Goal: Check status: Check status

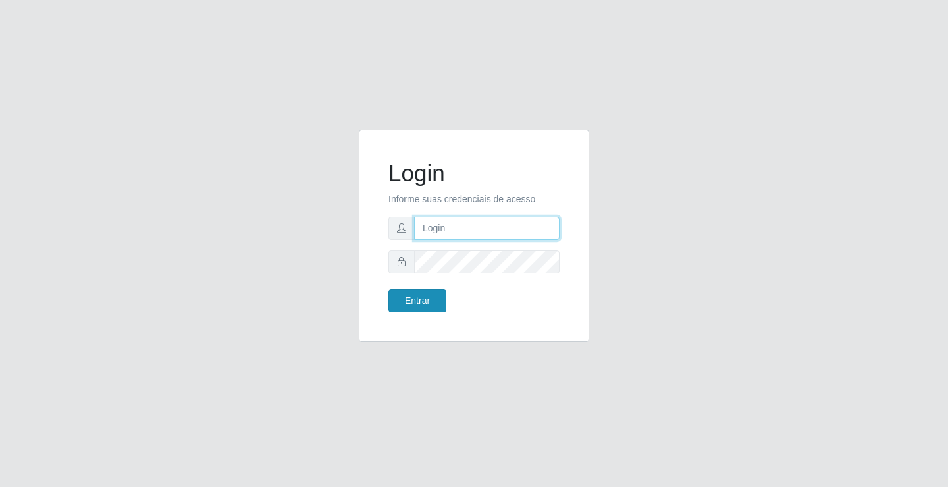
type input "[EMAIL_ADDRESS][DOMAIN_NAME]"
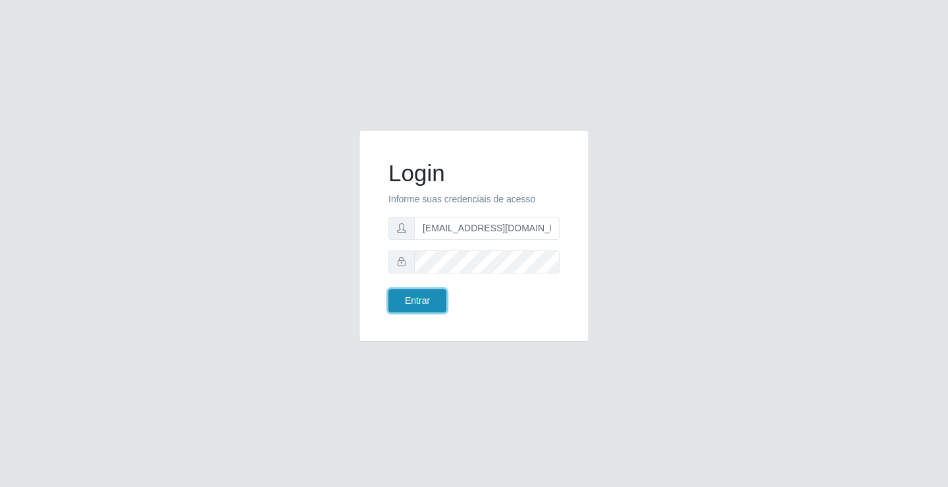
click at [407, 298] on button "Entrar" at bounding box center [418, 300] width 58 height 23
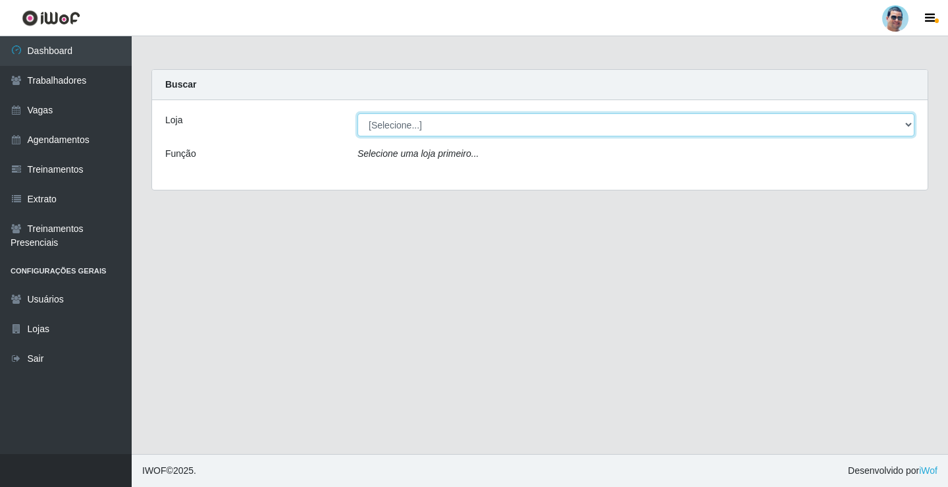
click at [385, 132] on select "[Selecione...] Mercadinho Extrabom" at bounding box center [636, 124] width 557 height 23
select select "175"
click at [358, 113] on select "[Selecione...] Mercadinho Extrabom" at bounding box center [636, 124] width 557 height 23
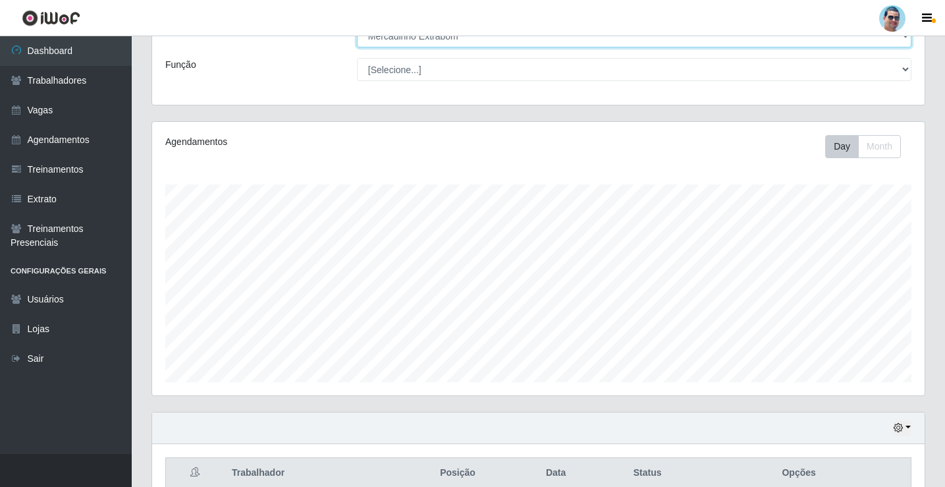
scroll to position [222, 0]
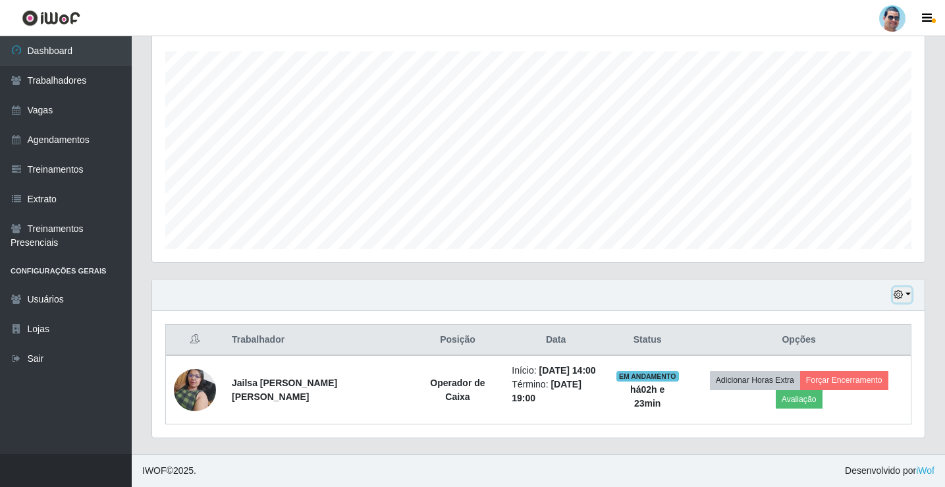
click at [893, 300] on button "button" at bounding box center [902, 294] width 18 height 15
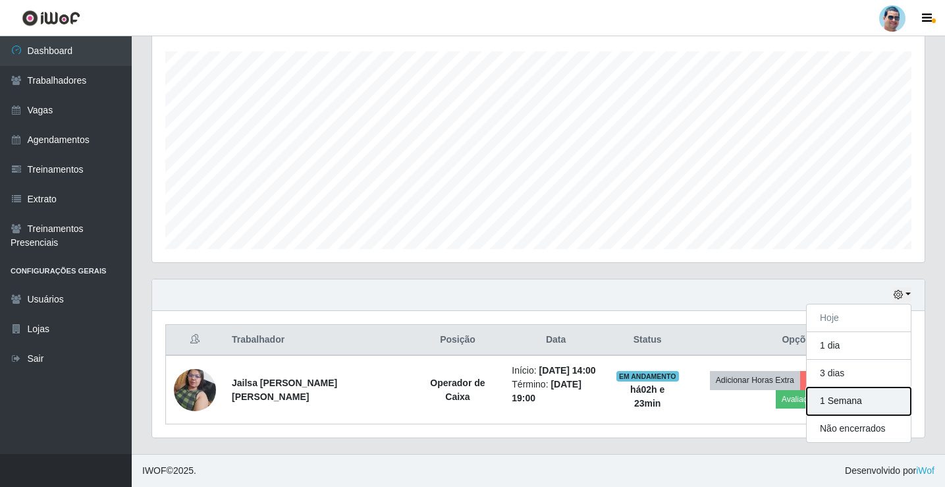
click at [827, 390] on button "1 Semana" at bounding box center [859, 401] width 104 height 28
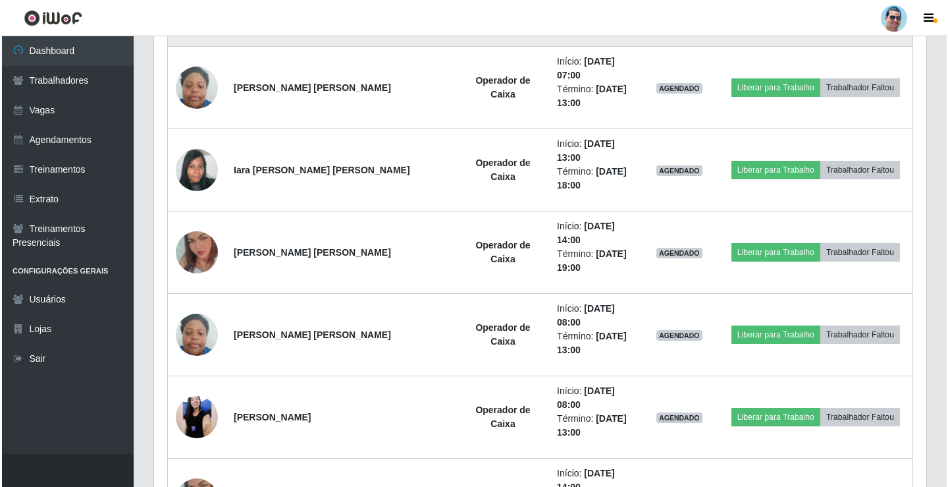
scroll to position [617, 0]
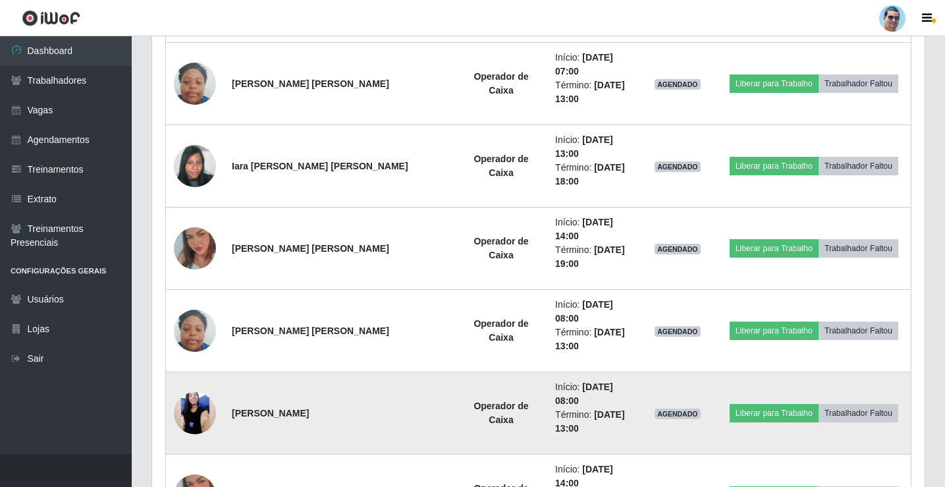
click at [204, 366] on img at bounding box center [195, 413] width 42 height 94
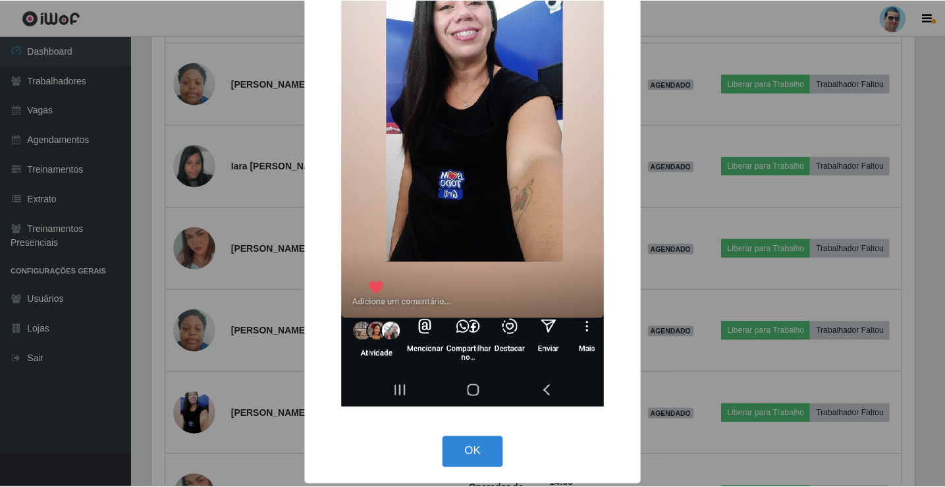
scroll to position [214, 0]
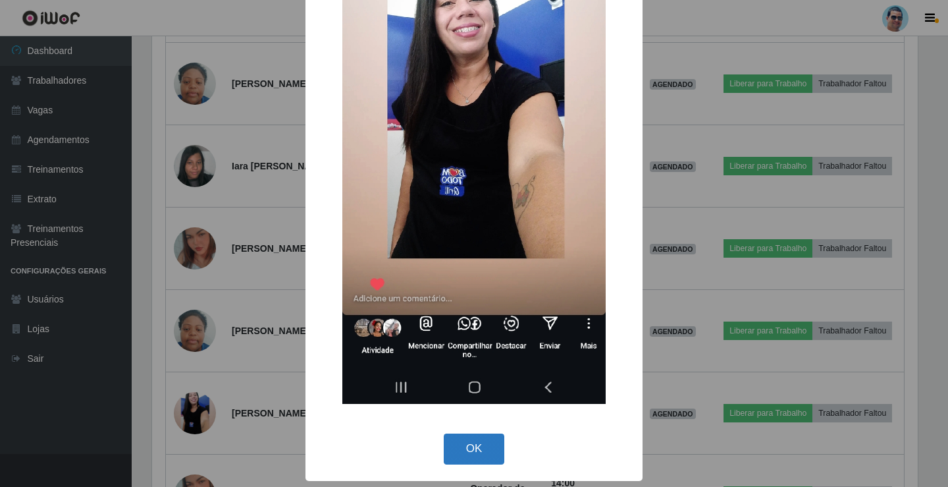
click at [476, 452] on button "OK" at bounding box center [474, 448] width 61 height 31
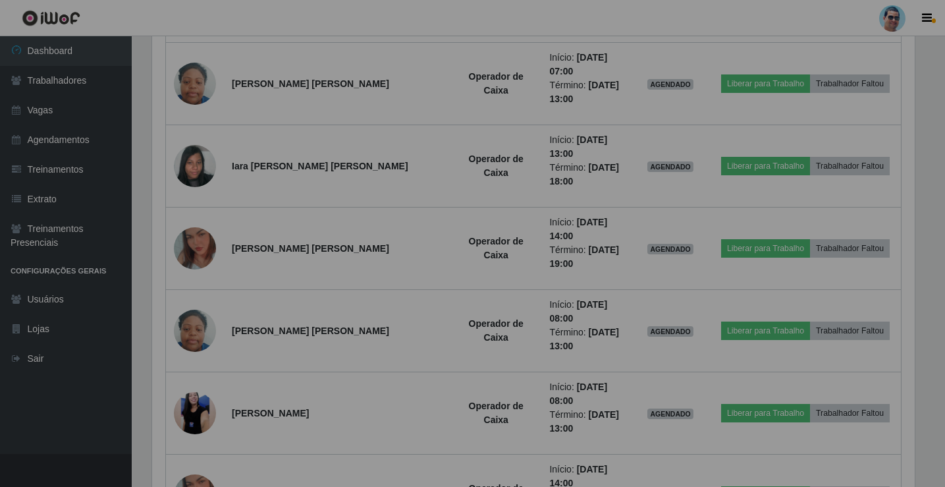
scroll to position [273, 773]
